Goal: Navigation & Orientation: Understand site structure

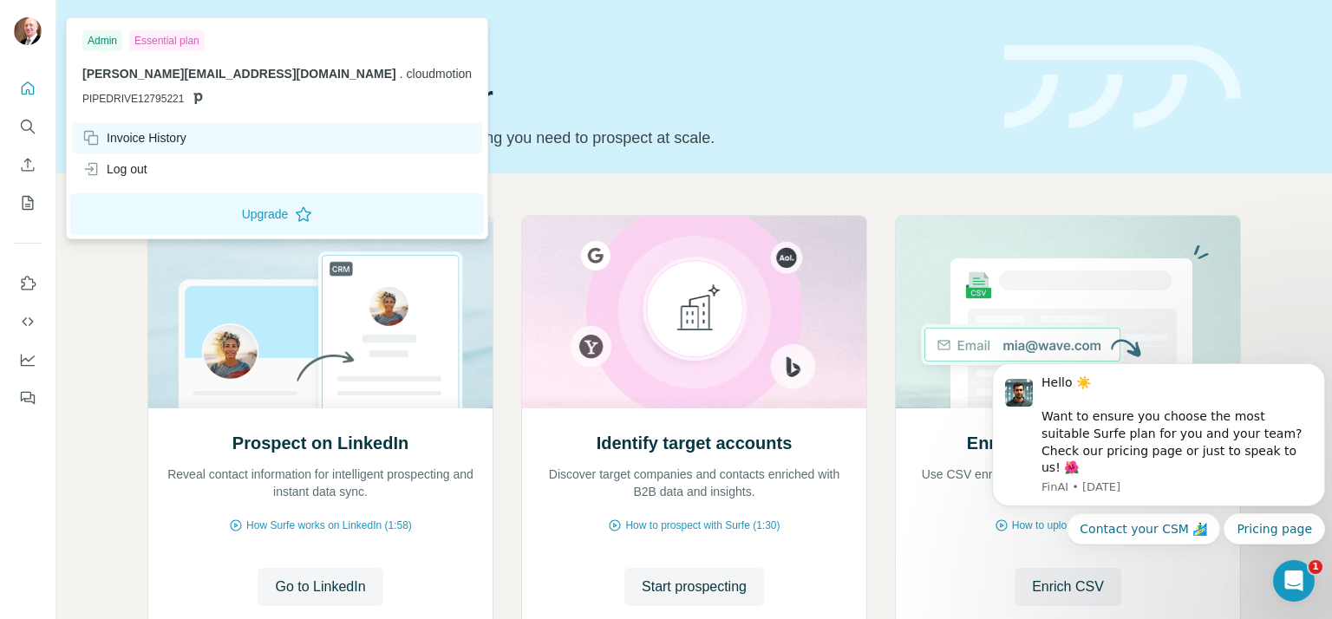
click at [120, 138] on div "Invoice History" at bounding box center [134, 137] width 104 height 17
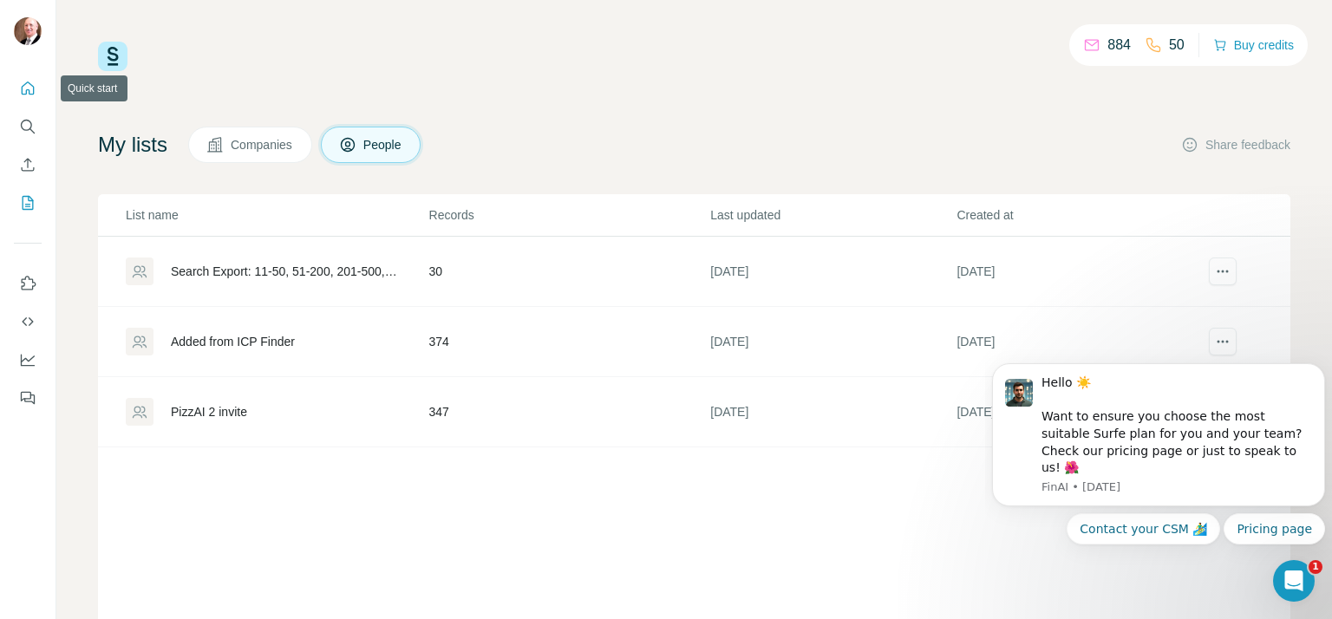
click at [33, 82] on icon "Quick start" at bounding box center [27, 88] width 17 height 17
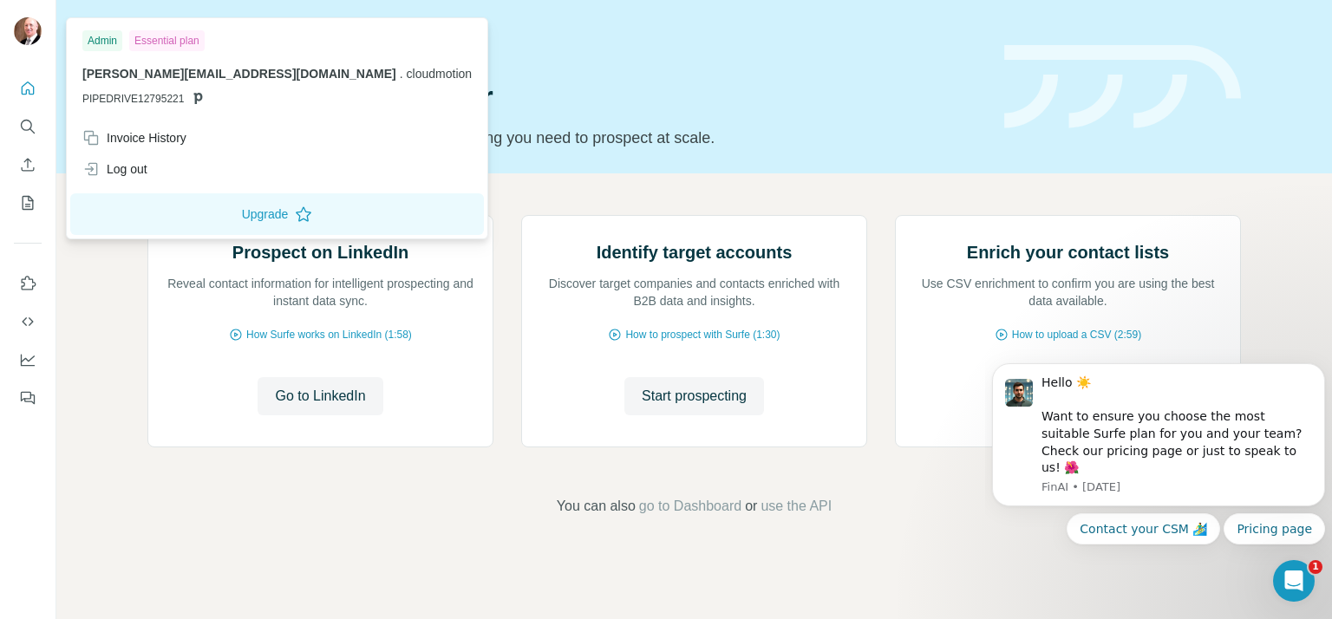
click at [27, 23] on img at bounding box center [28, 31] width 28 height 28
click at [160, 36] on div "Essential plan" at bounding box center [166, 40] width 75 height 21
click at [23, 27] on img at bounding box center [28, 31] width 28 height 28
click at [27, 362] on icon "Dashboard" at bounding box center [27, 359] width 17 height 17
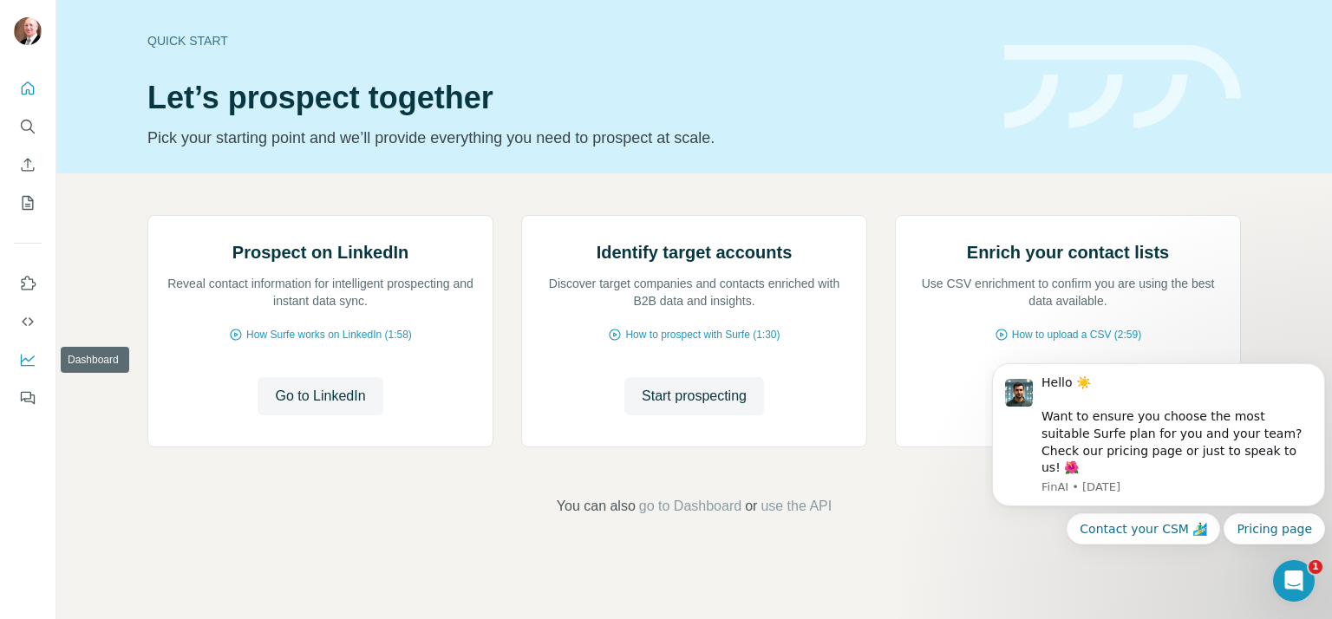
click at [30, 364] on icon "Dashboard" at bounding box center [27, 359] width 17 height 17
click at [29, 359] on icon "Dashboard" at bounding box center [27, 359] width 17 height 17
drag, startPoint x: 1055, startPoint y: 1, endPoint x: 638, endPoint y: 46, distance: 419.5
click at [638, 46] on div "Quick start" at bounding box center [565, 40] width 836 height 17
click at [708, 70] on div "Quick start Let’s prospect together Pick your starting point and we’ll provide …" at bounding box center [565, 86] width 836 height 127
